Goal: Use online tool/utility: Utilize a website feature to perform a specific function

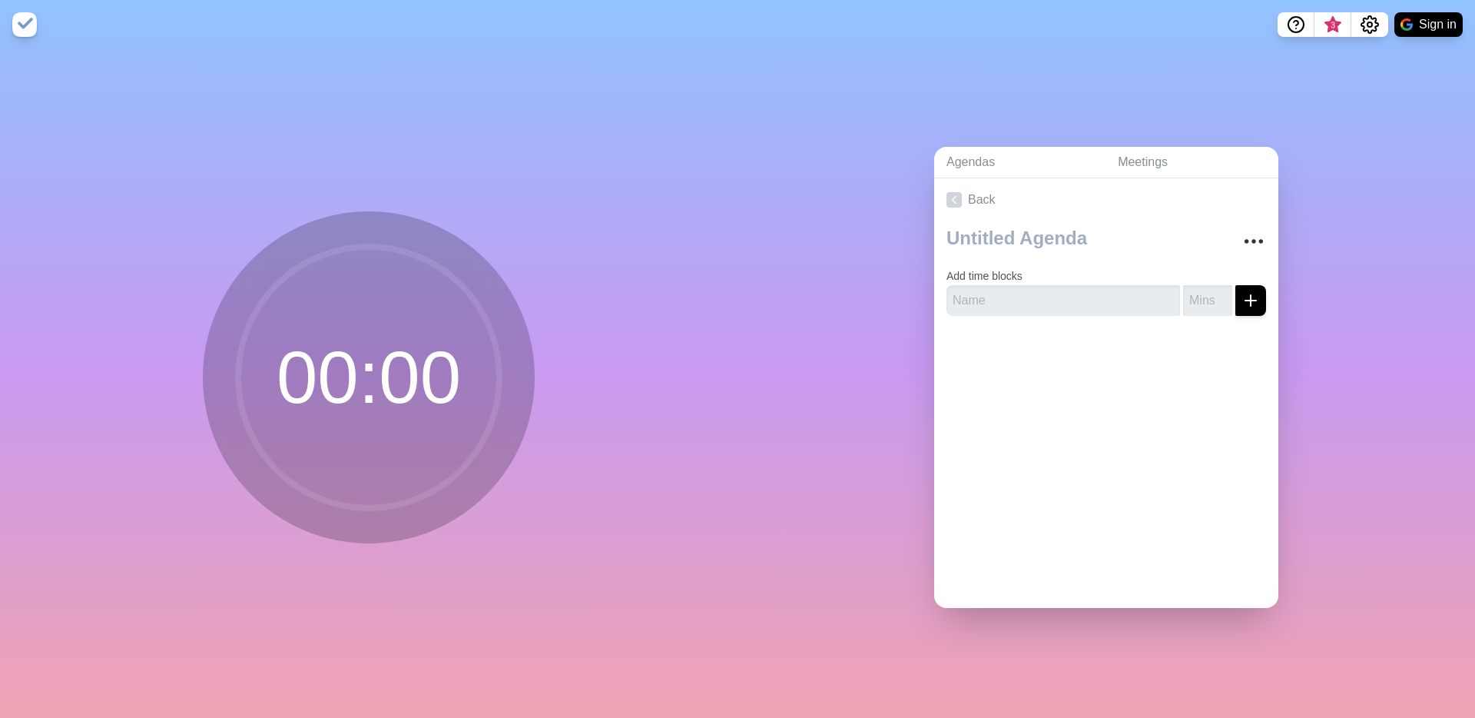
click at [129, 362] on div "00 : 00" at bounding box center [369, 383] width 738 height 668
click at [278, 361] on circle at bounding box center [368, 377] width 261 height 261
click at [299, 364] on circle at bounding box center [368, 377] width 261 height 261
click at [1189, 297] on input "number" at bounding box center [1207, 300] width 49 height 31
click at [998, 293] on input "text" at bounding box center [1064, 300] width 234 height 31
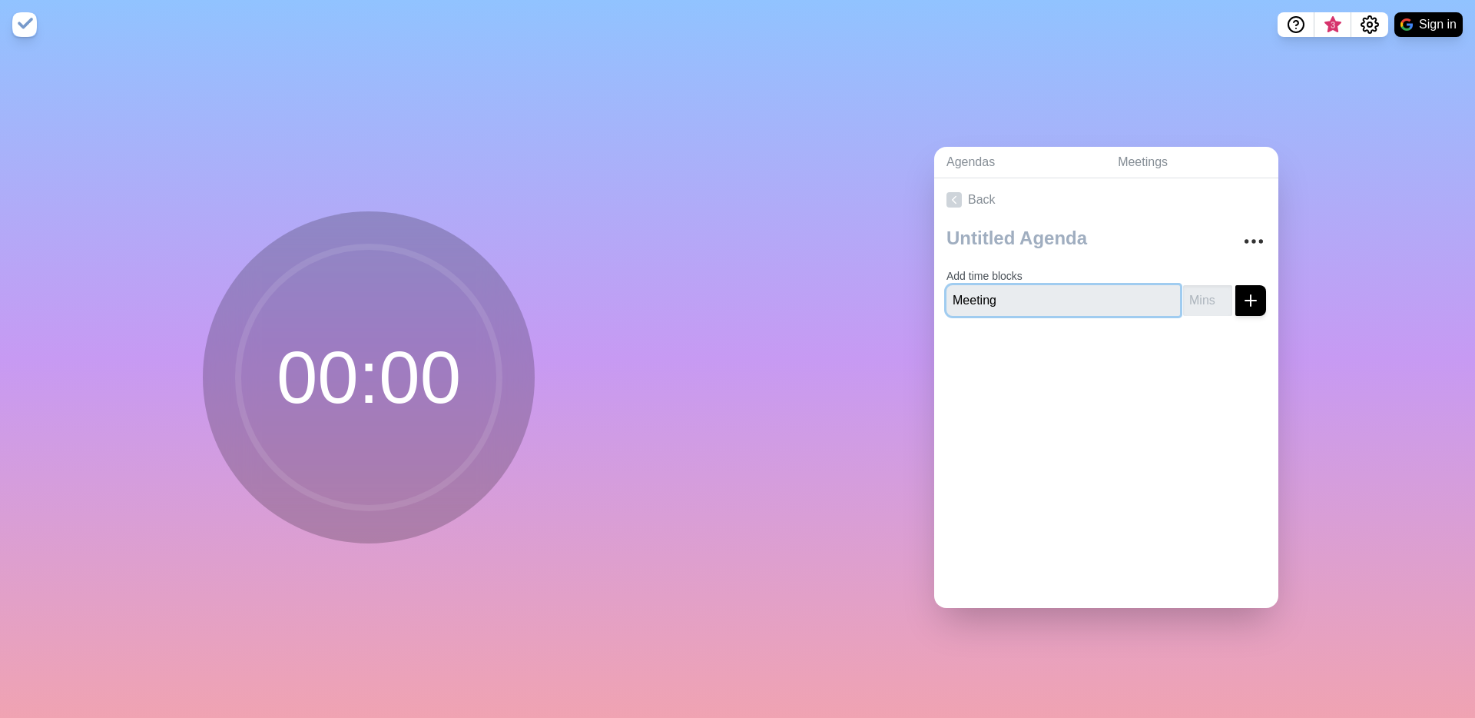
click at [1066, 293] on input "Meeting" at bounding box center [1064, 300] width 234 height 31
type input "Overview"
click at [1235, 285] on button "submit" at bounding box center [1250, 300] width 31 height 31
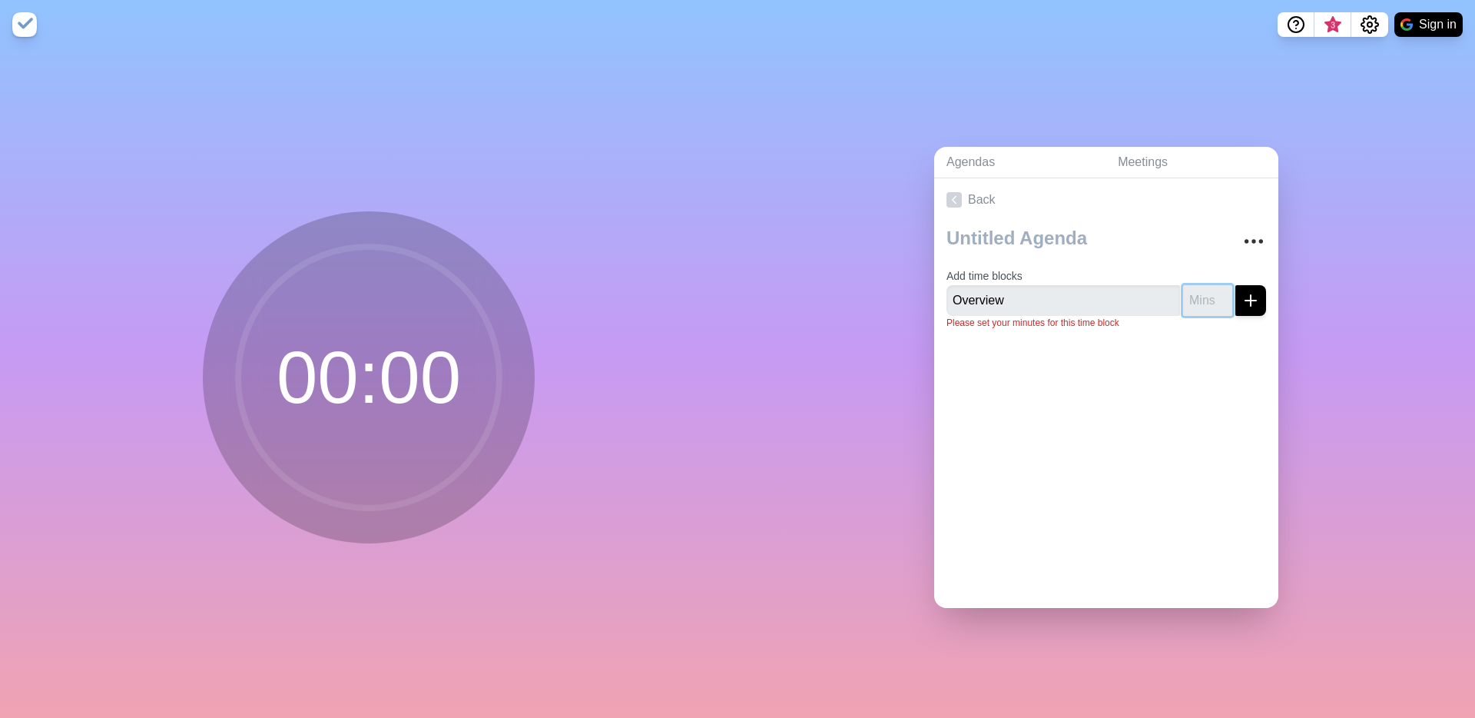
type input "5"
click button "submit" at bounding box center [1250, 300] width 31 height 31
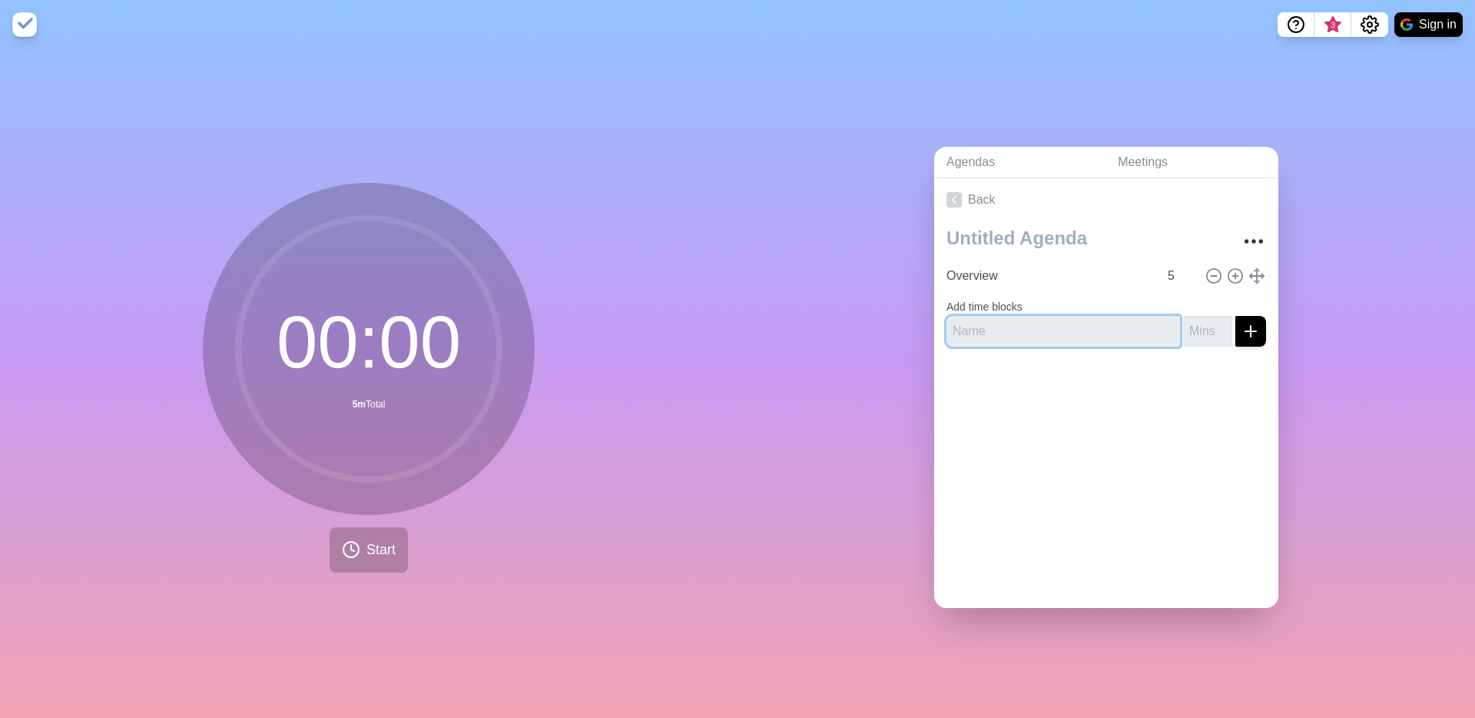
click at [998, 328] on input "text" at bounding box center [1064, 331] width 234 height 31
type input "Order to Cash"
click at [1235, 316] on button "submit" at bounding box center [1250, 331] width 31 height 31
type input "20"
click at [1235, 316] on button "submit" at bounding box center [1250, 331] width 31 height 31
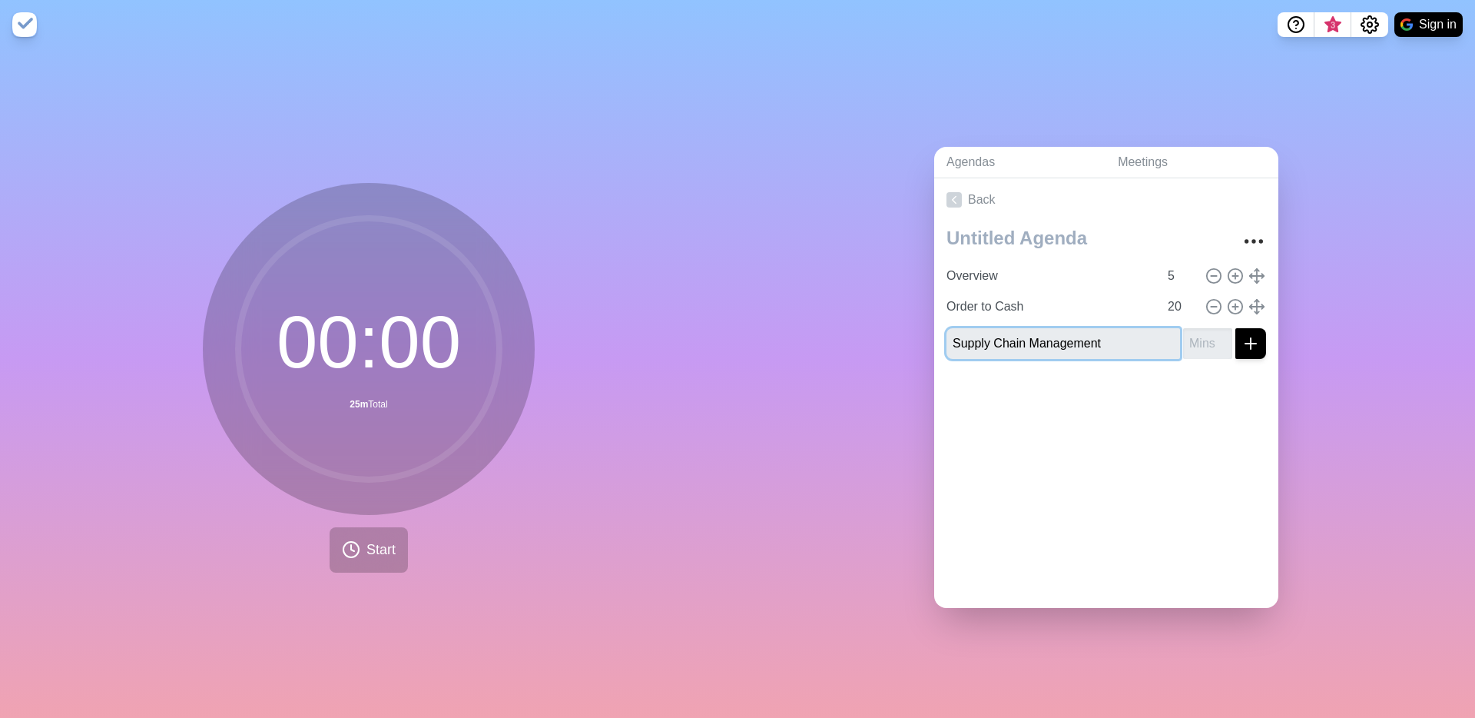
type input "Supply Chain Management"
click at [1235, 328] on button "submit" at bounding box center [1250, 343] width 31 height 31
type input "30"
click at [1235, 328] on button "submit" at bounding box center [1250, 343] width 31 height 31
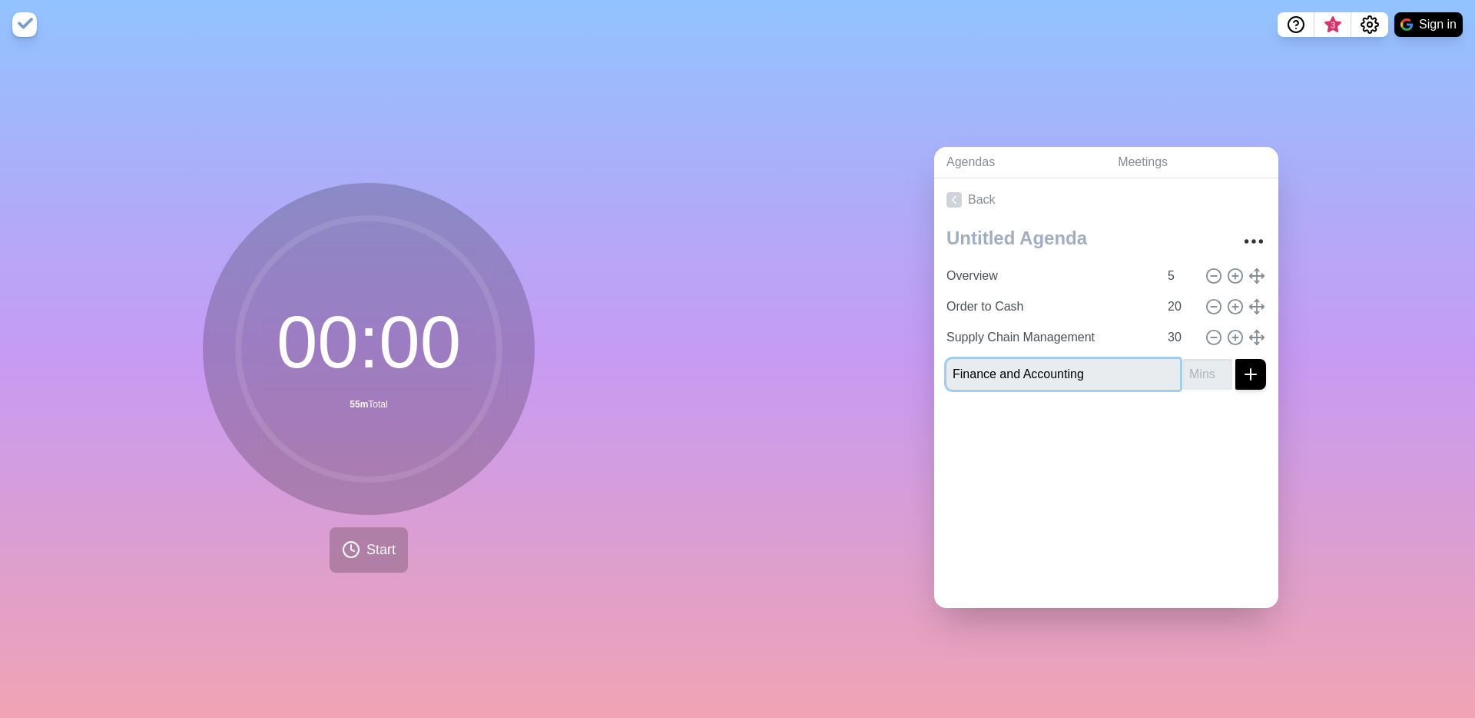
type input "Finance and Accounting"
type input "30"
click at [1235, 359] on button "submit" at bounding box center [1250, 374] width 31 height 31
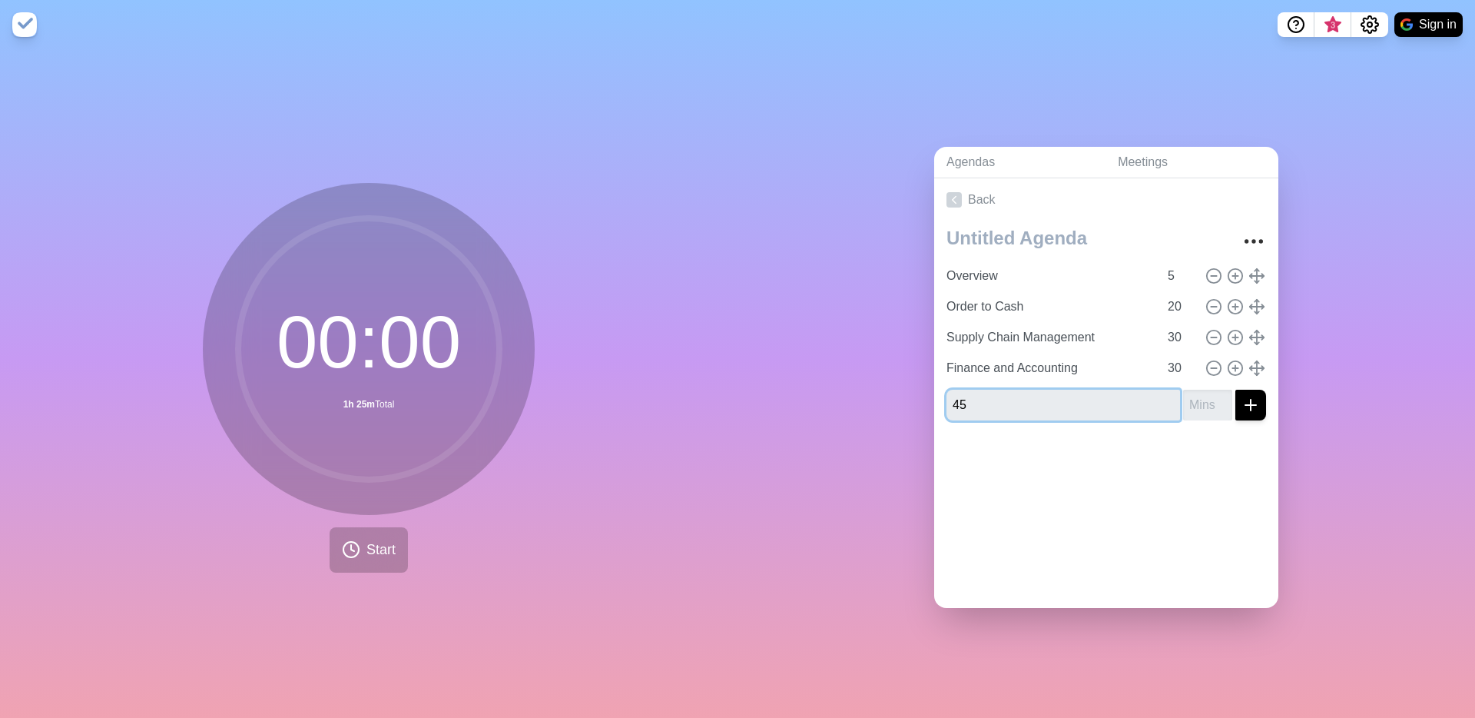
type input "4"
type input "SuitePeople"
type input "1"
type input "45"
click at [1235, 390] on button "submit" at bounding box center [1250, 405] width 31 height 31
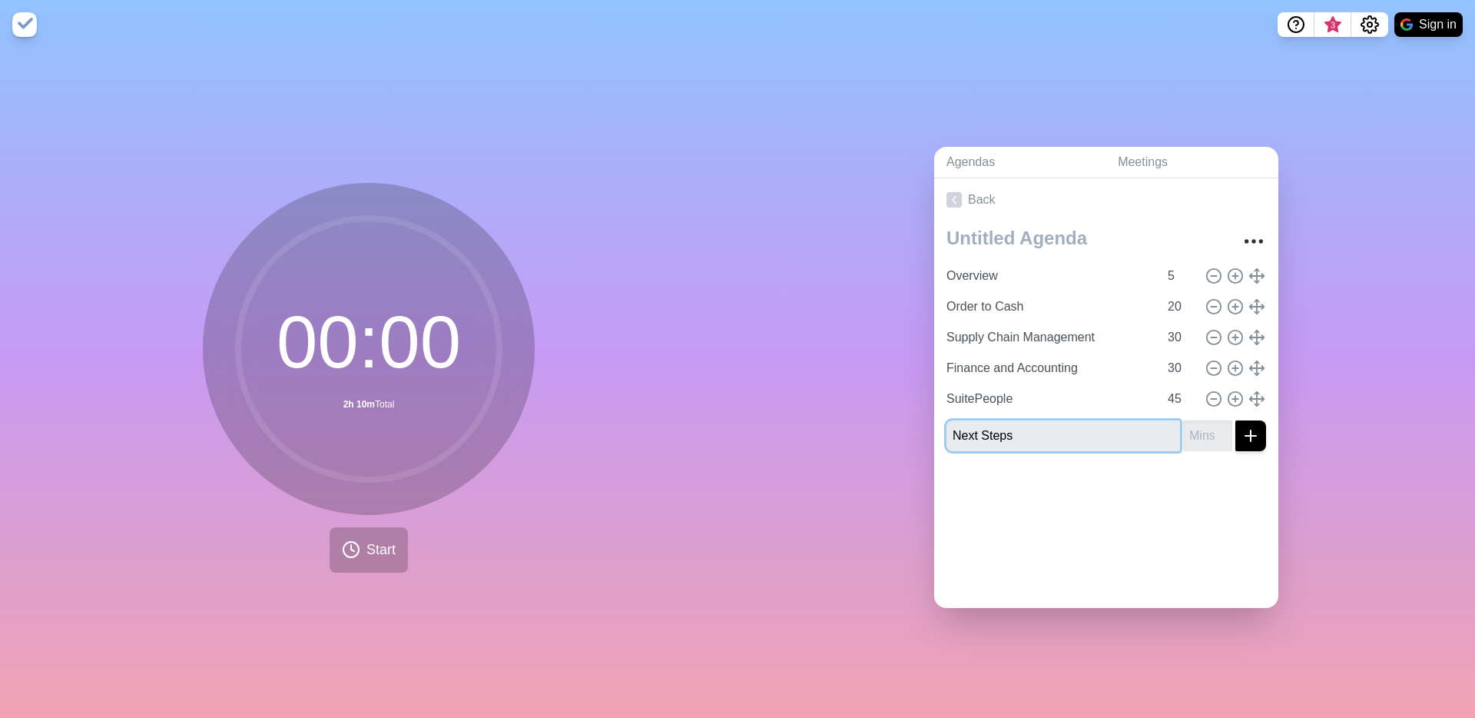
type input "Next Steps"
type input "15"
click at [1235, 420] on button "submit" at bounding box center [1250, 435] width 31 height 31
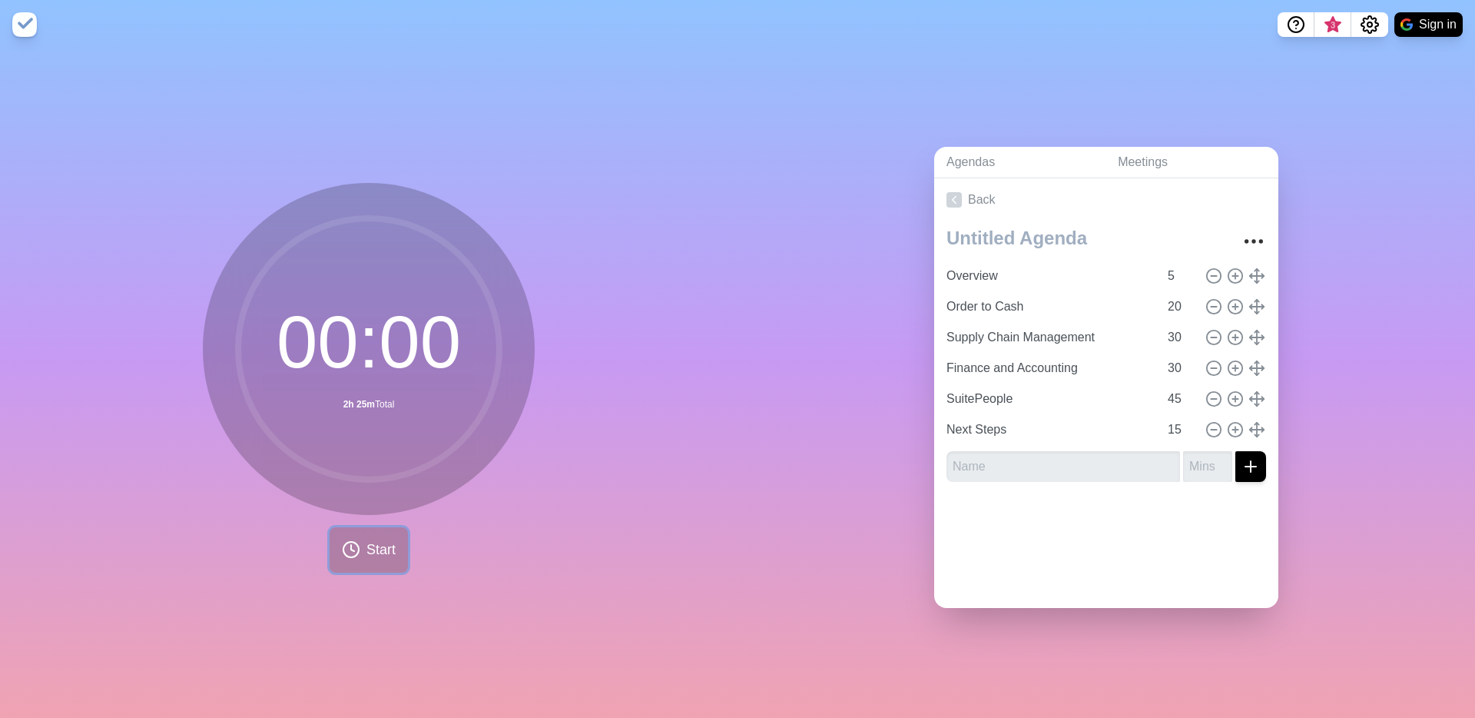
click at [378, 549] on span "Start" at bounding box center [380, 549] width 29 height 21
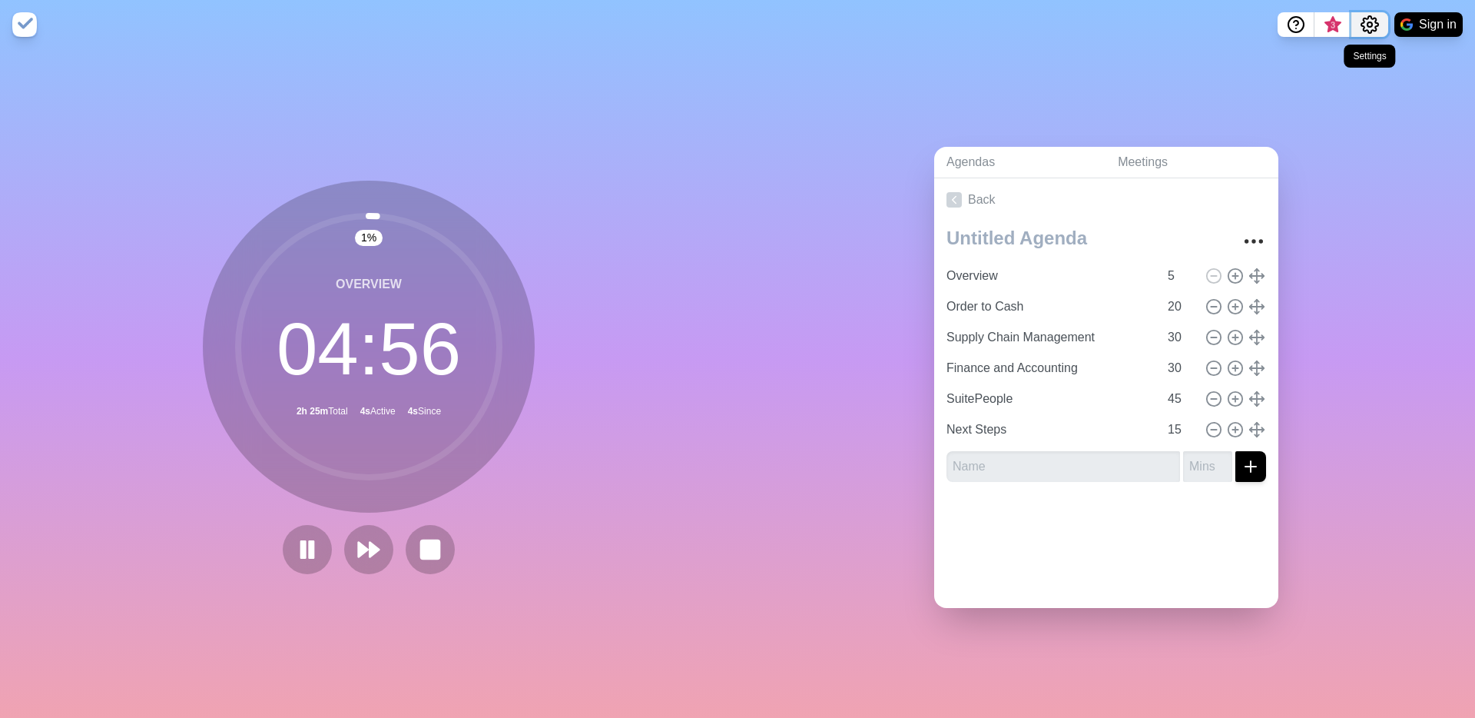
click at [1371, 25] on circle "Settings" at bounding box center [1370, 24] width 5 height 5
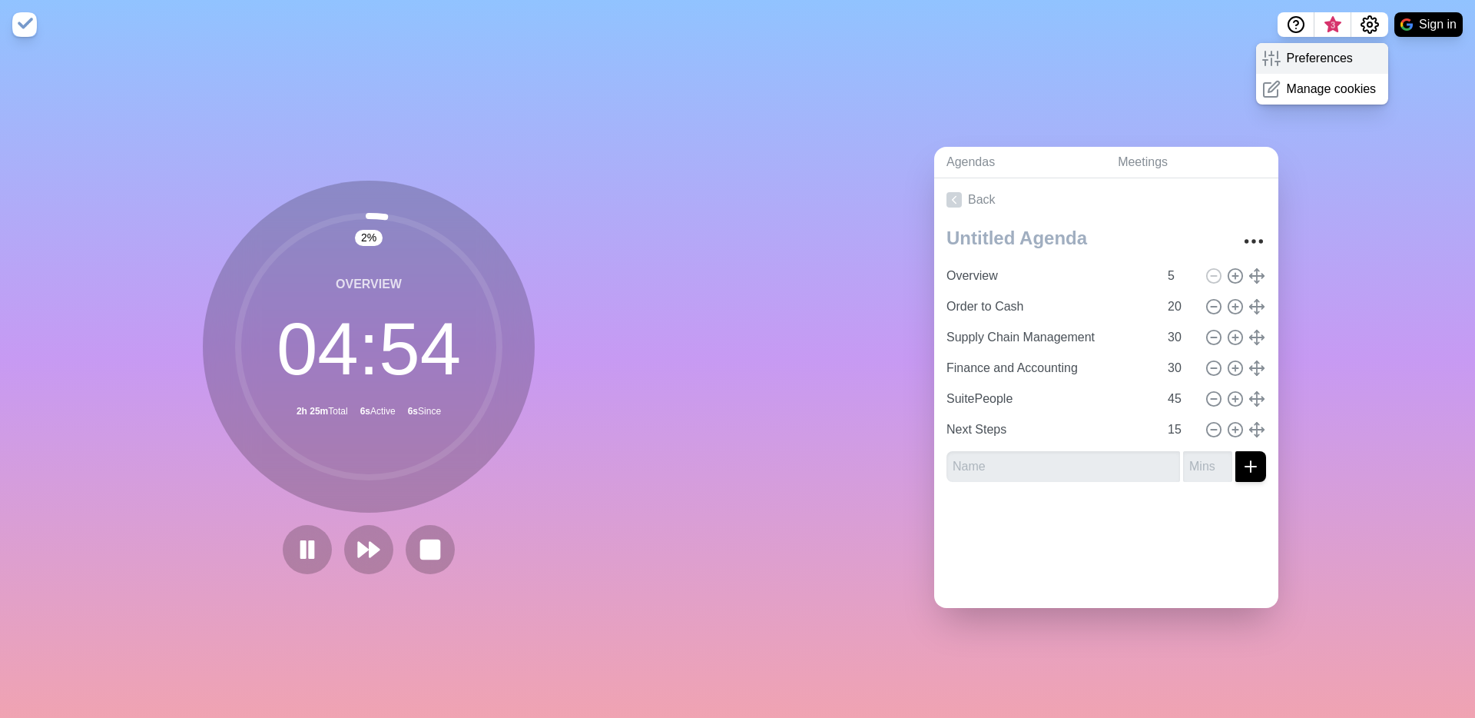
click at [1333, 68] on div "Preferences" at bounding box center [1322, 58] width 133 height 31
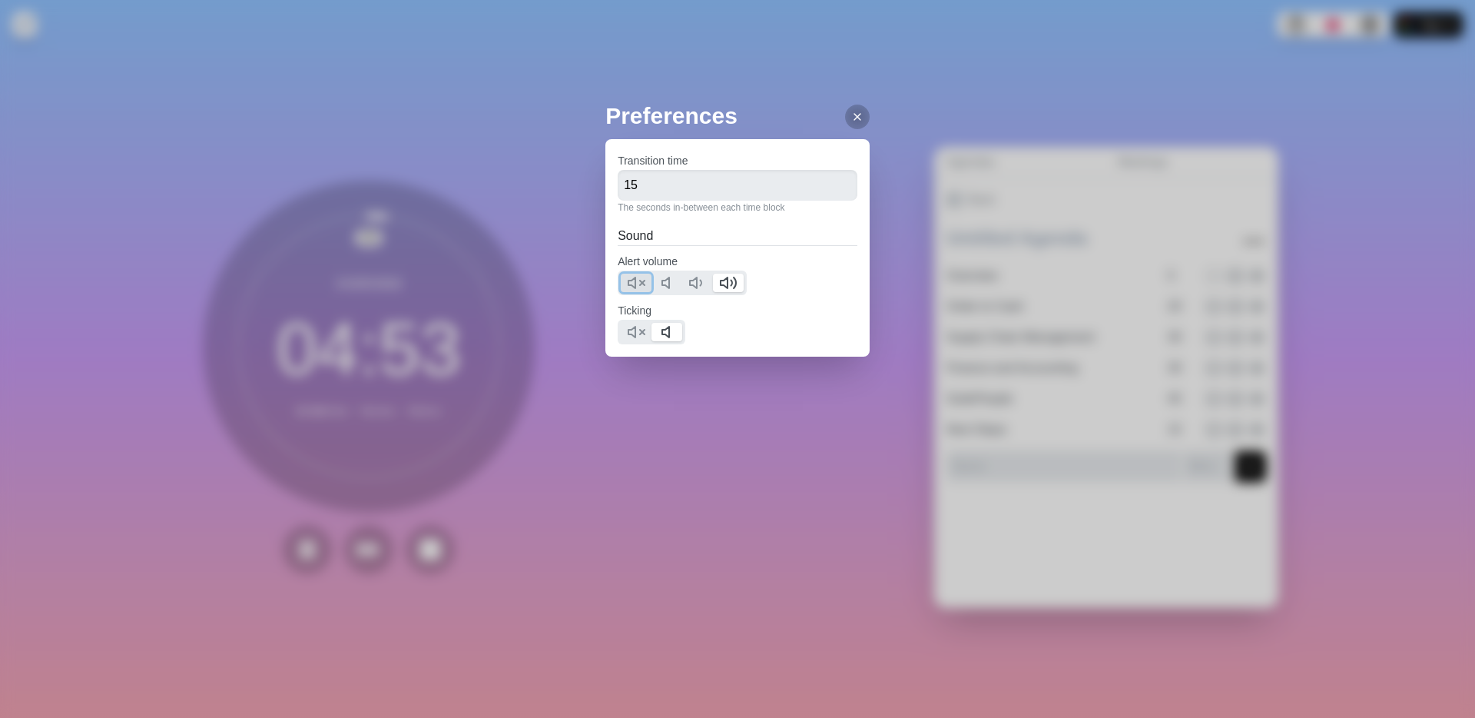
click at [628, 284] on icon at bounding box center [636, 283] width 18 height 18
click at [695, 282] on icon at bounding box center [697, 283] width 18 height 18
click at [851, 120] on icon at bounding box center [857, 117] width 12 height 12
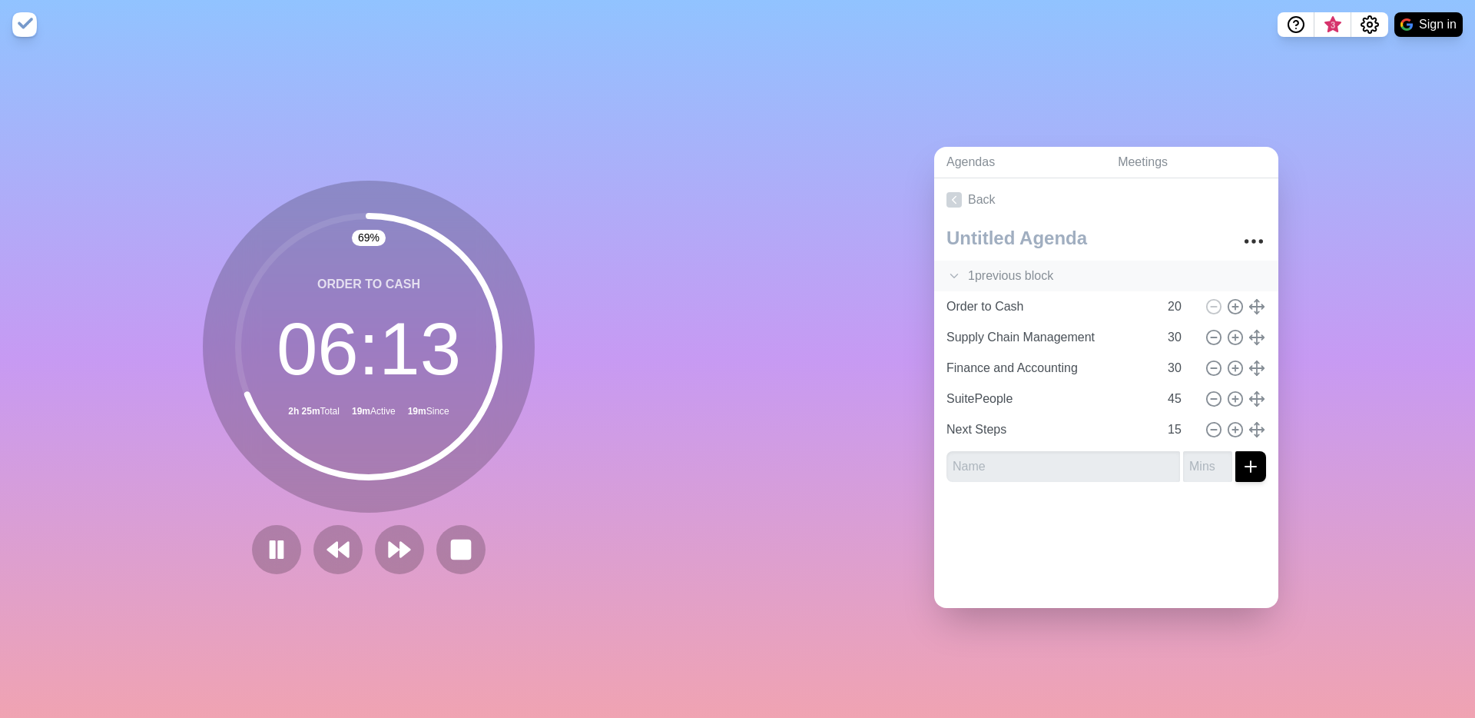
click at [951, 274] on polyline at bounding box center [954, 276] width 7 height 4
